Goal: Task Accomplishment & Management: Manage account settings

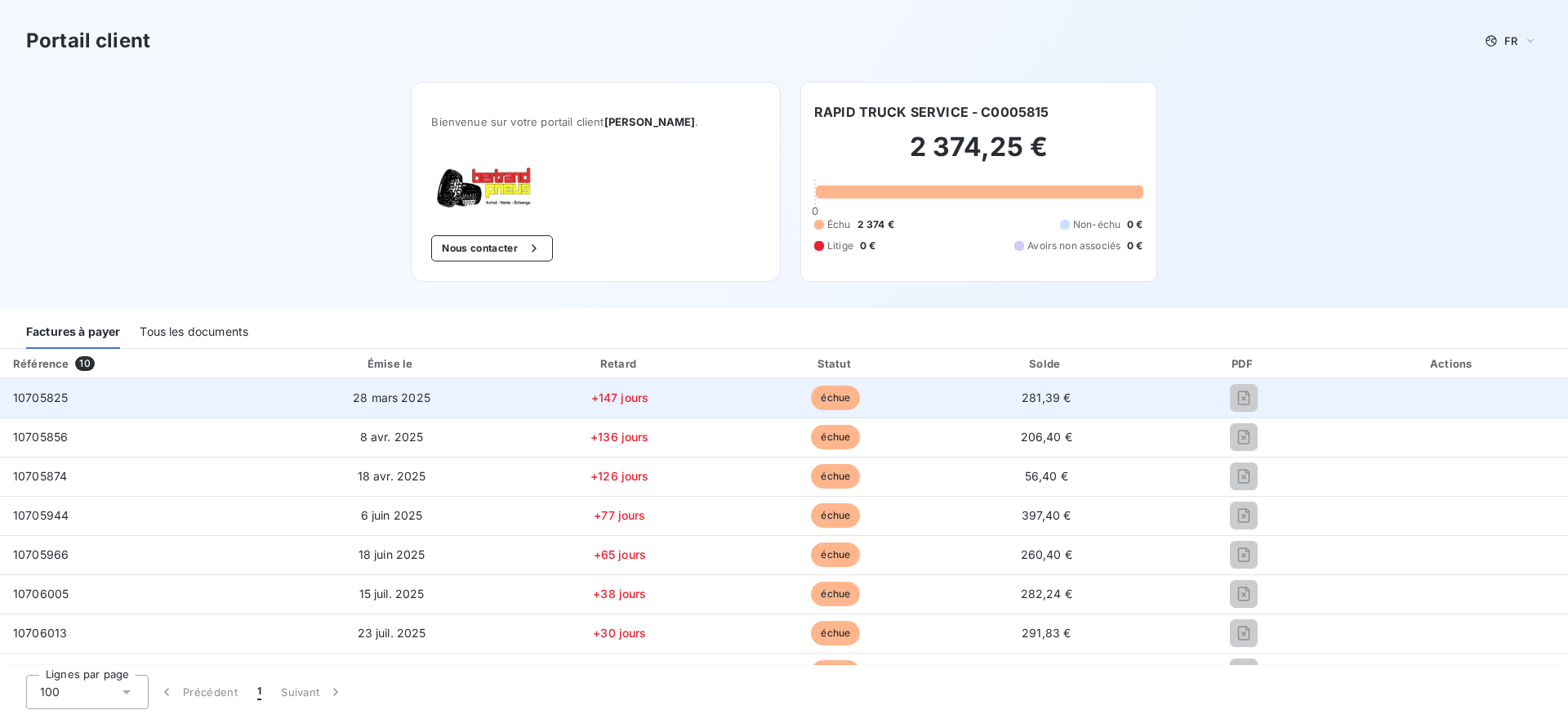
click at [1043, 404] on span "281,39 €" at bounding box center [1046, 397] width 49 height 14
click at [820, 393] on span "échue" at bounding box center [835, 398] width 49 height 25
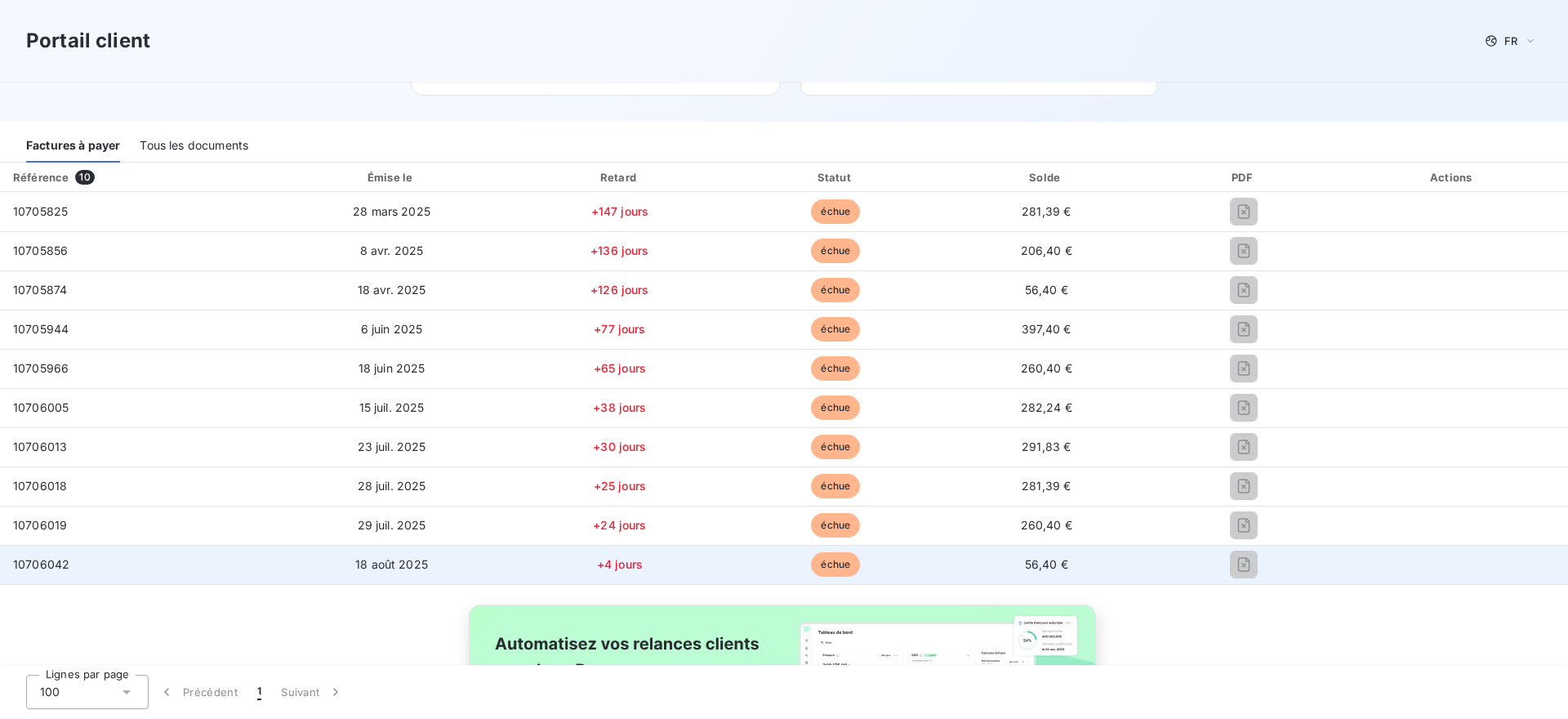
scroll to position [183, 0]
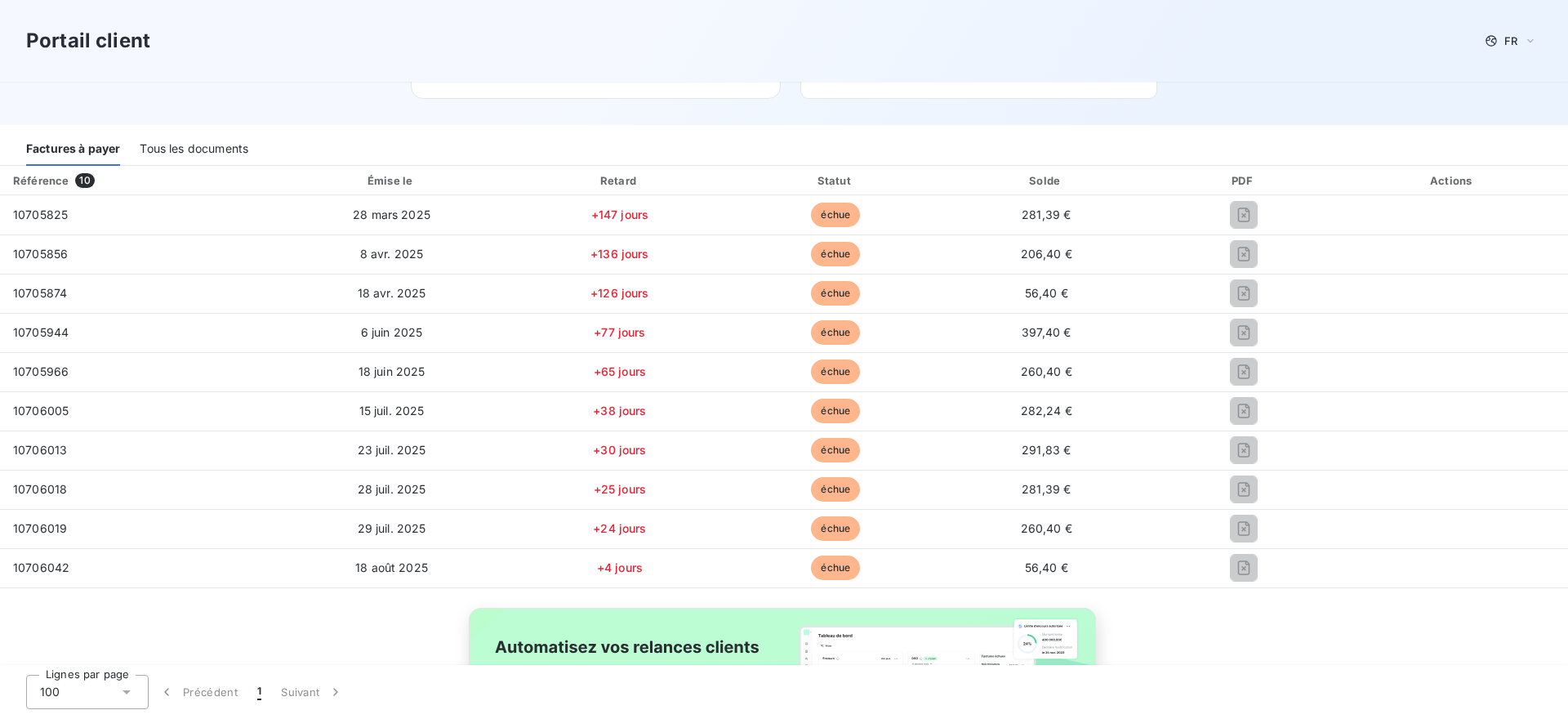
click at [169, 145] on div "Tous les documents" at bounding box center [193, 149] width 109 height 34
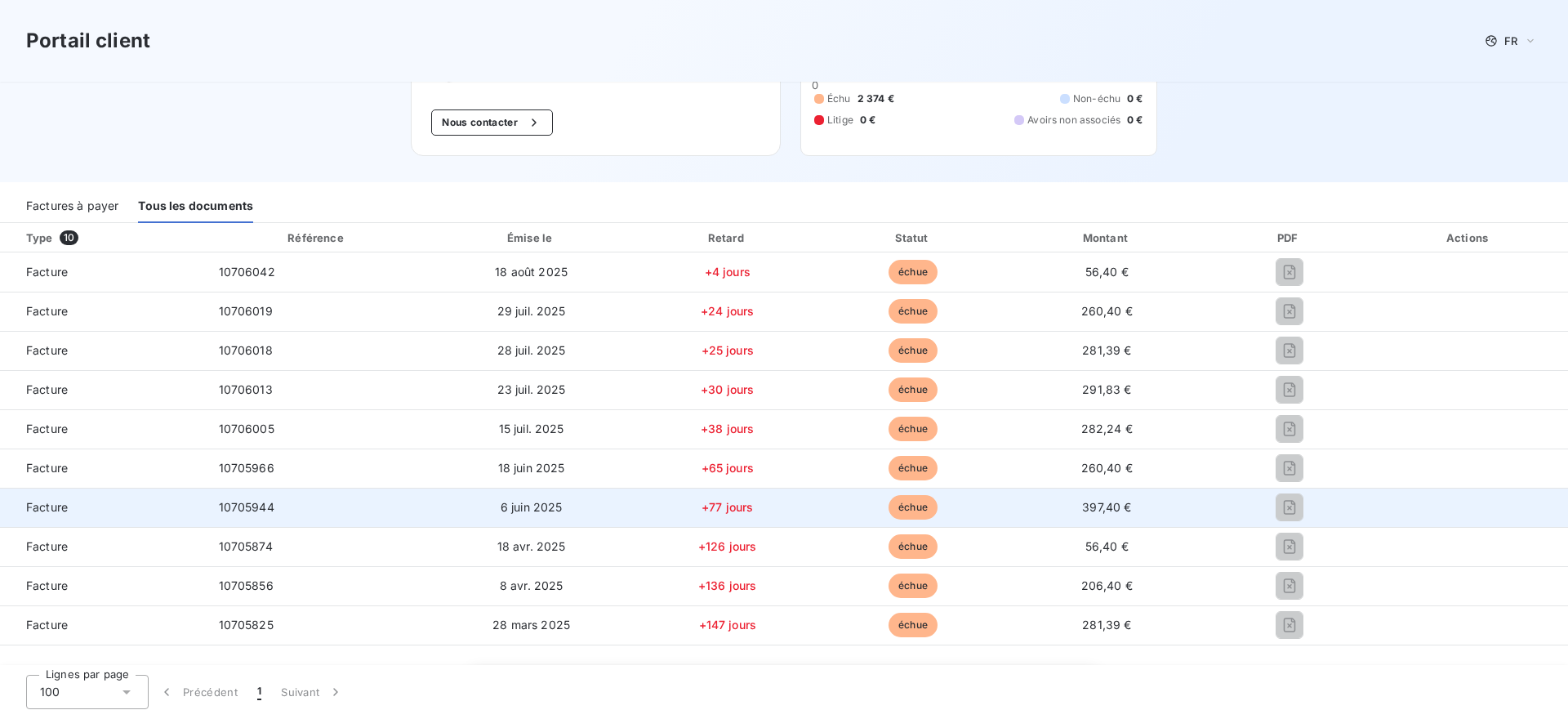
scroll to position [52, 0]
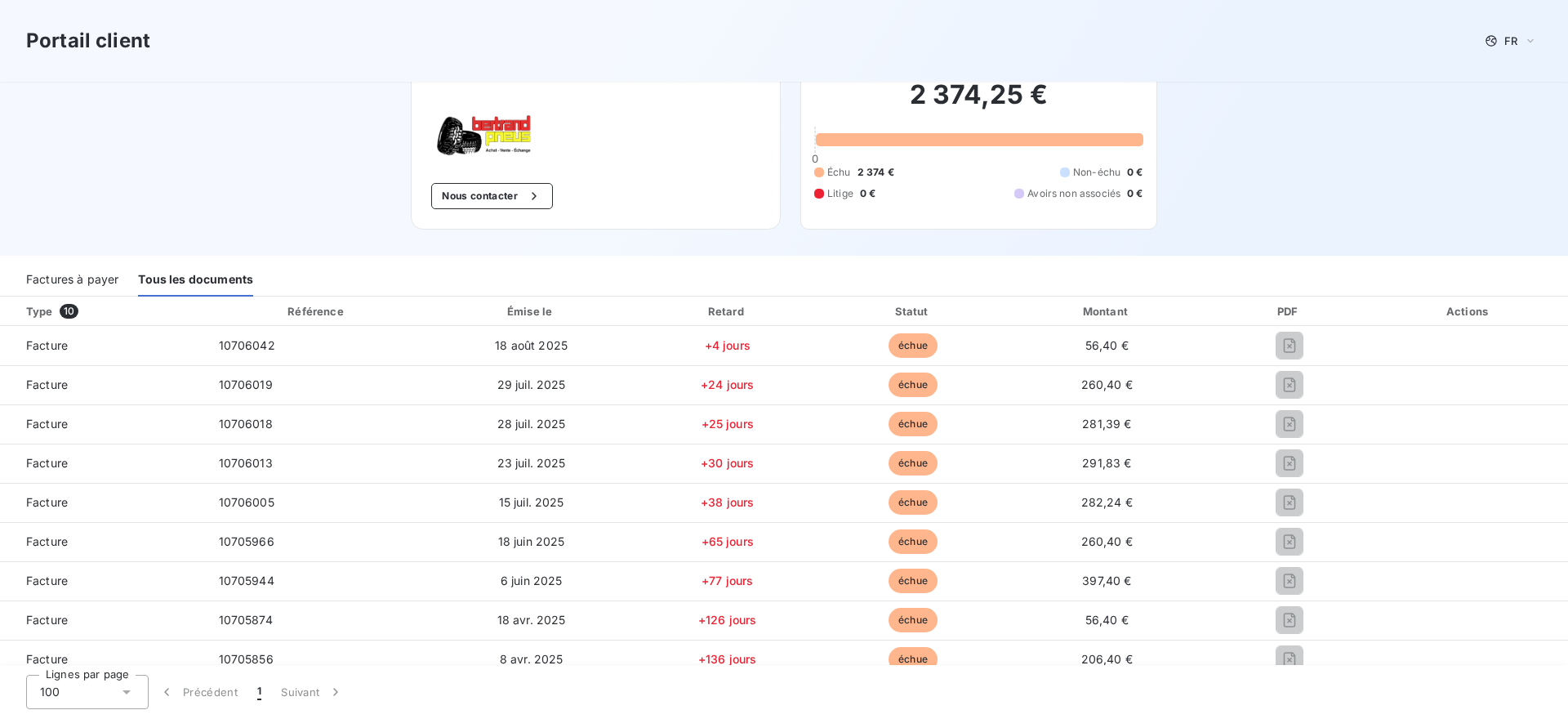
click at [63, 276] on div "Factures à payer" at bounding box center [73, 280] width 92 height 34
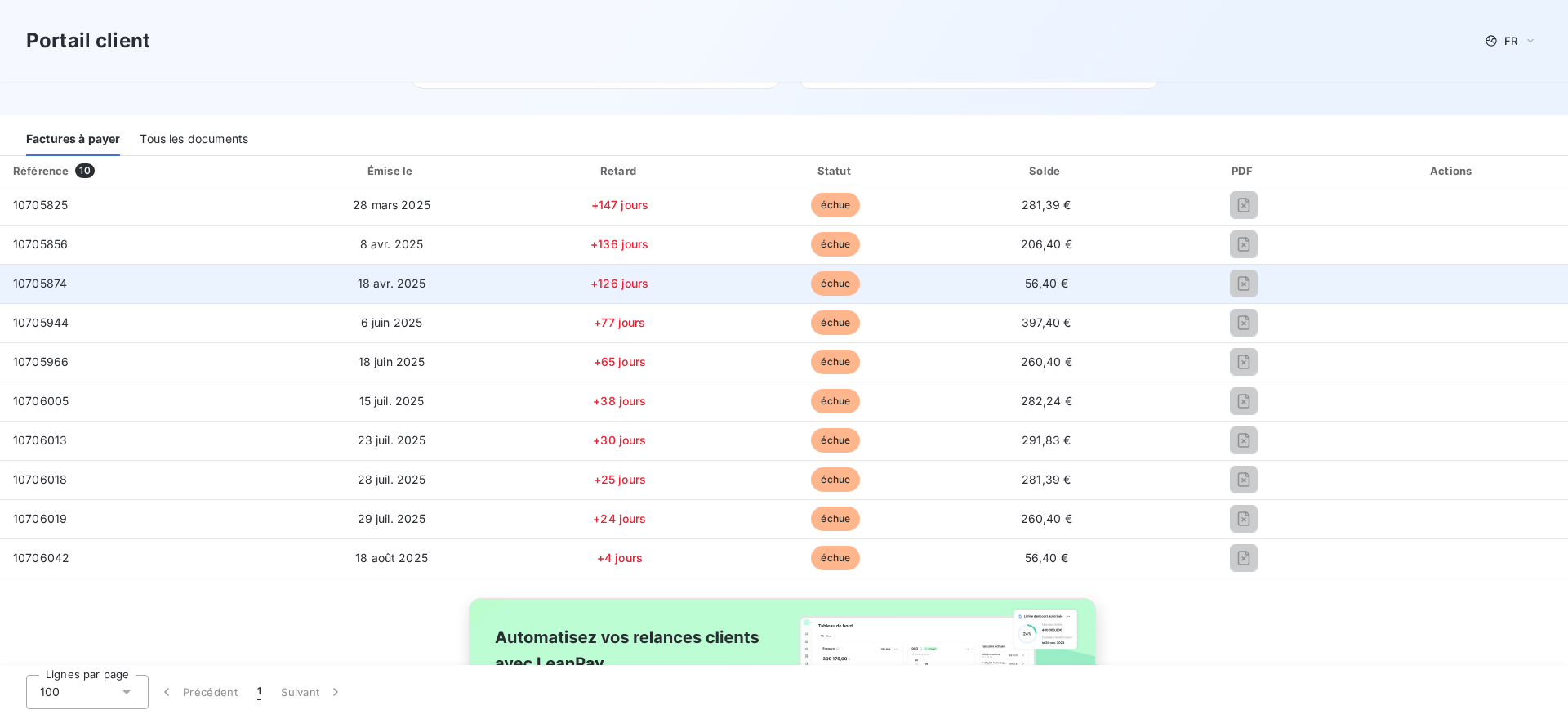
scroll to position [192, 0]
